Goal: Information Seeking & Learning: Learn about a topic

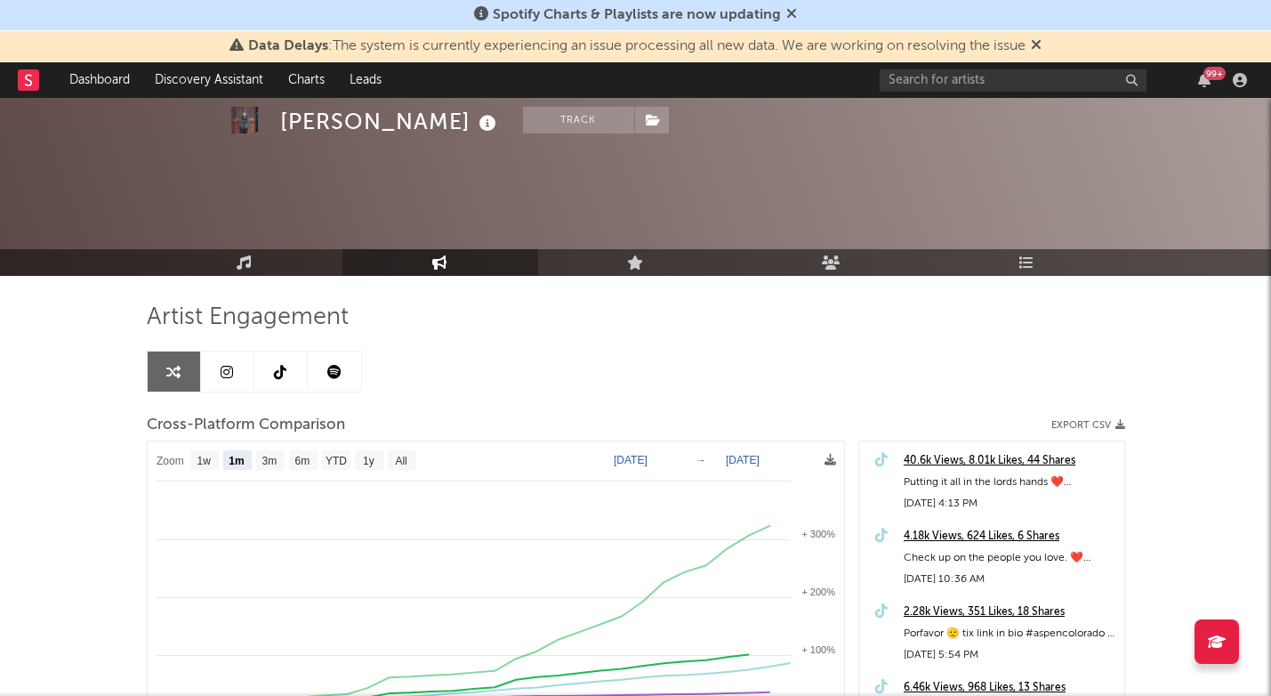
select select "1m"
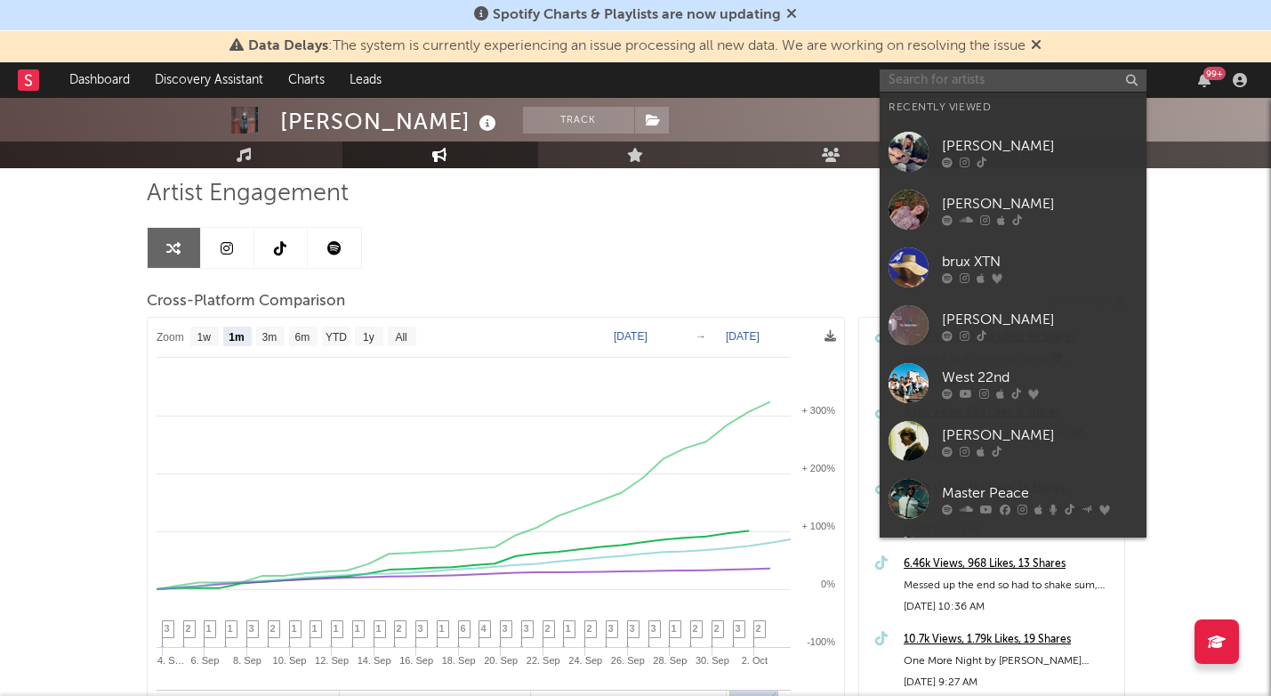
click at [949, 80] on input "text" at bounding box center [1013, 80] width 267 height 22
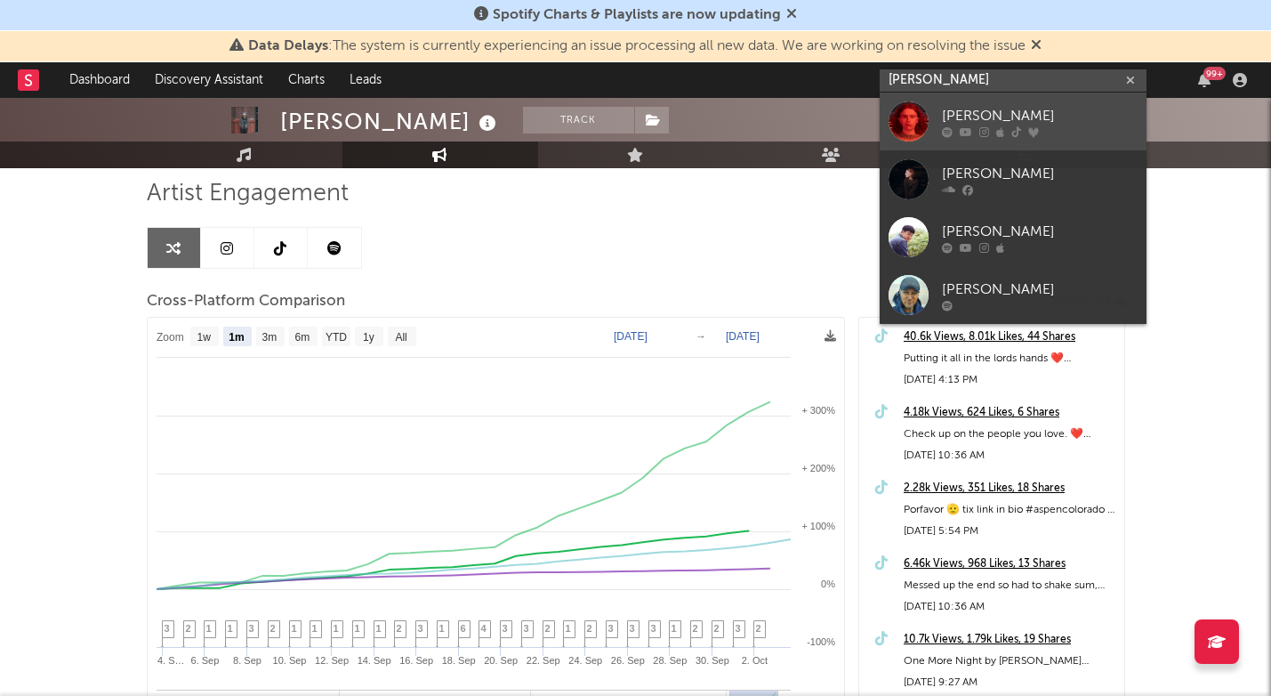
type input "[PERSON_NAME]"
click at [992, 113] on div "[PERSON_NAME]" at bounding box center [1040, 115] width 196 height 21
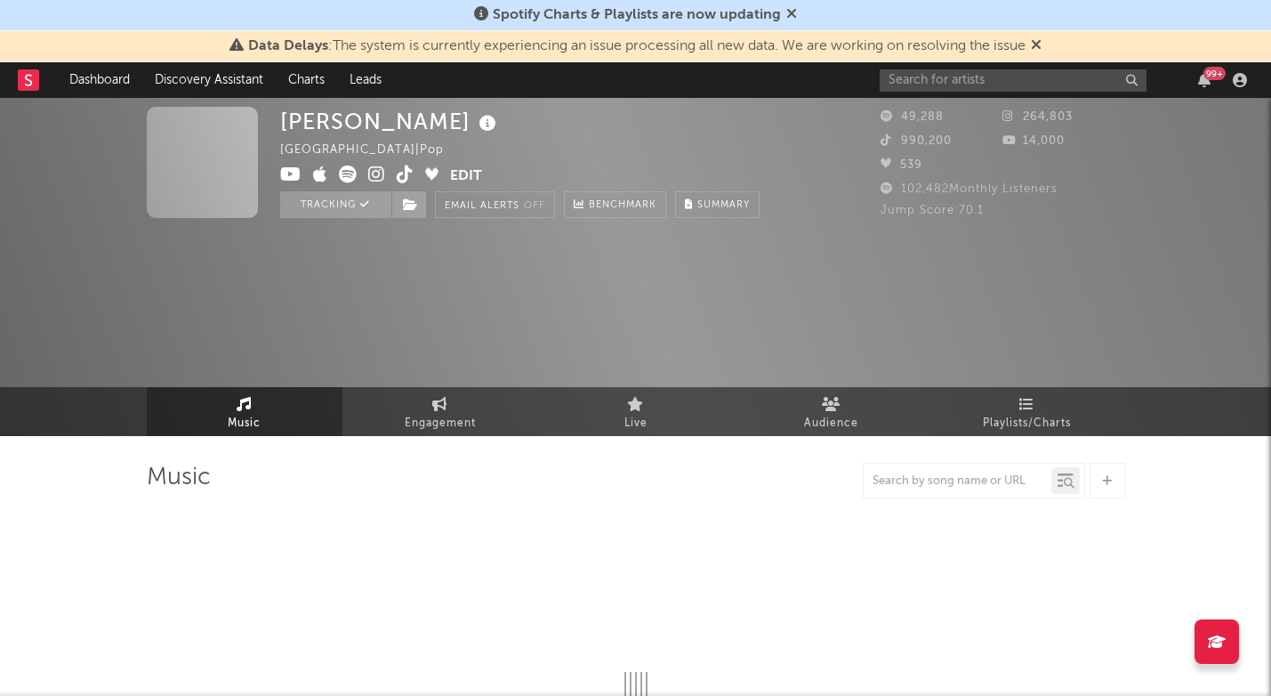
select select "6m"
